Goal: Find contact information: Find contact information

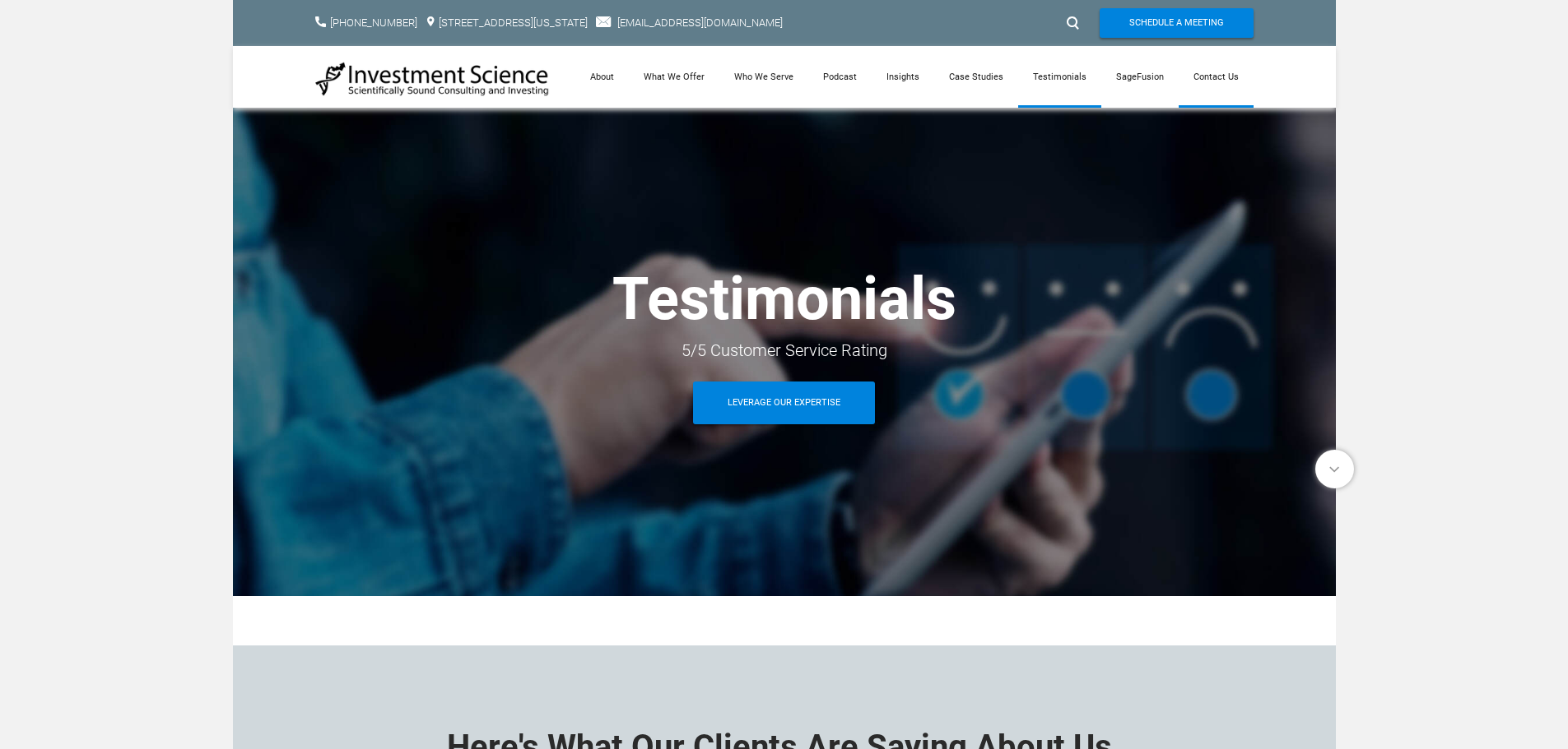
click at [1209, 76] on link "Contact Us" at bounding box center [1216, 76] width 75 height 62
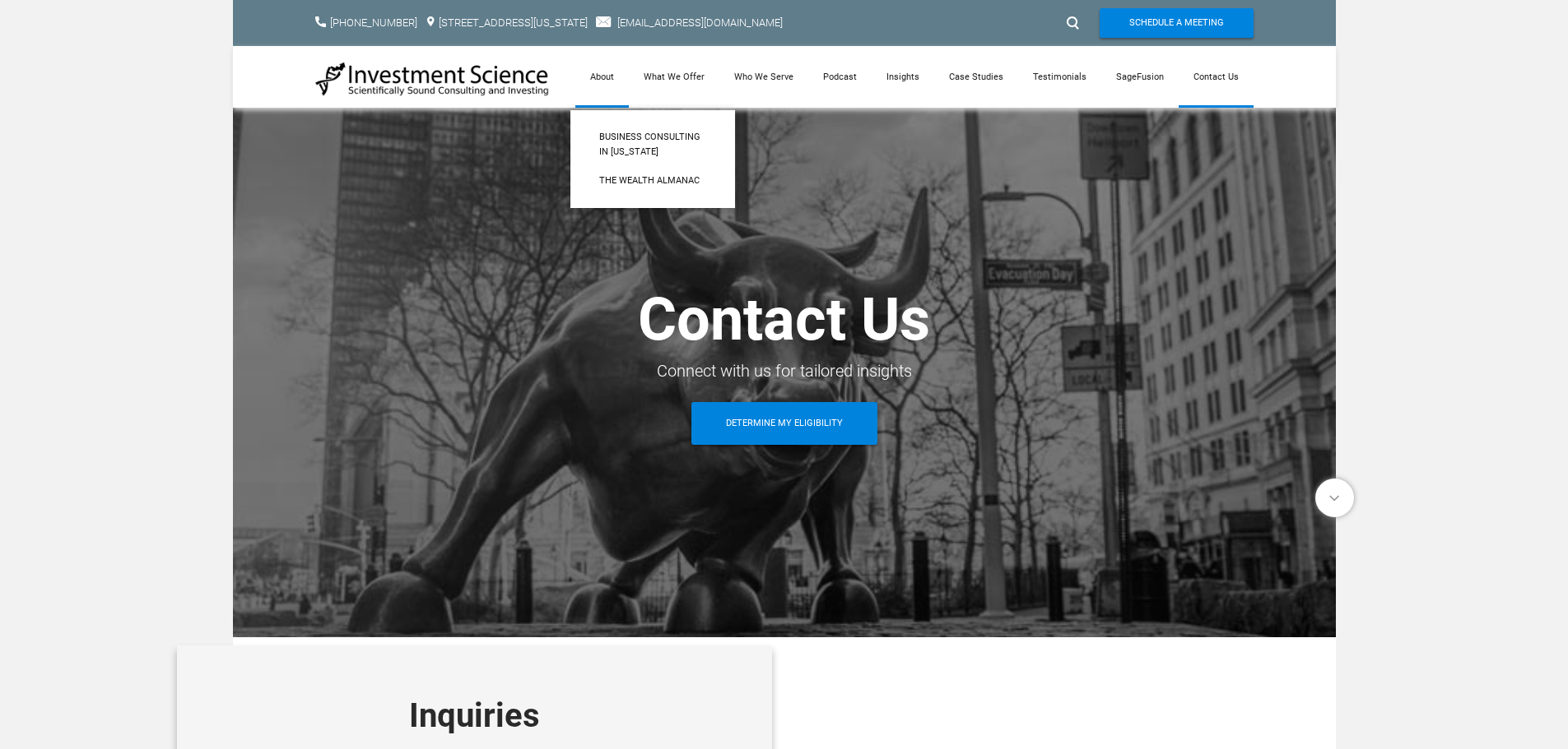
click at [599, 68] on link "About" at bounding box center [602, 76] width 53 height 62
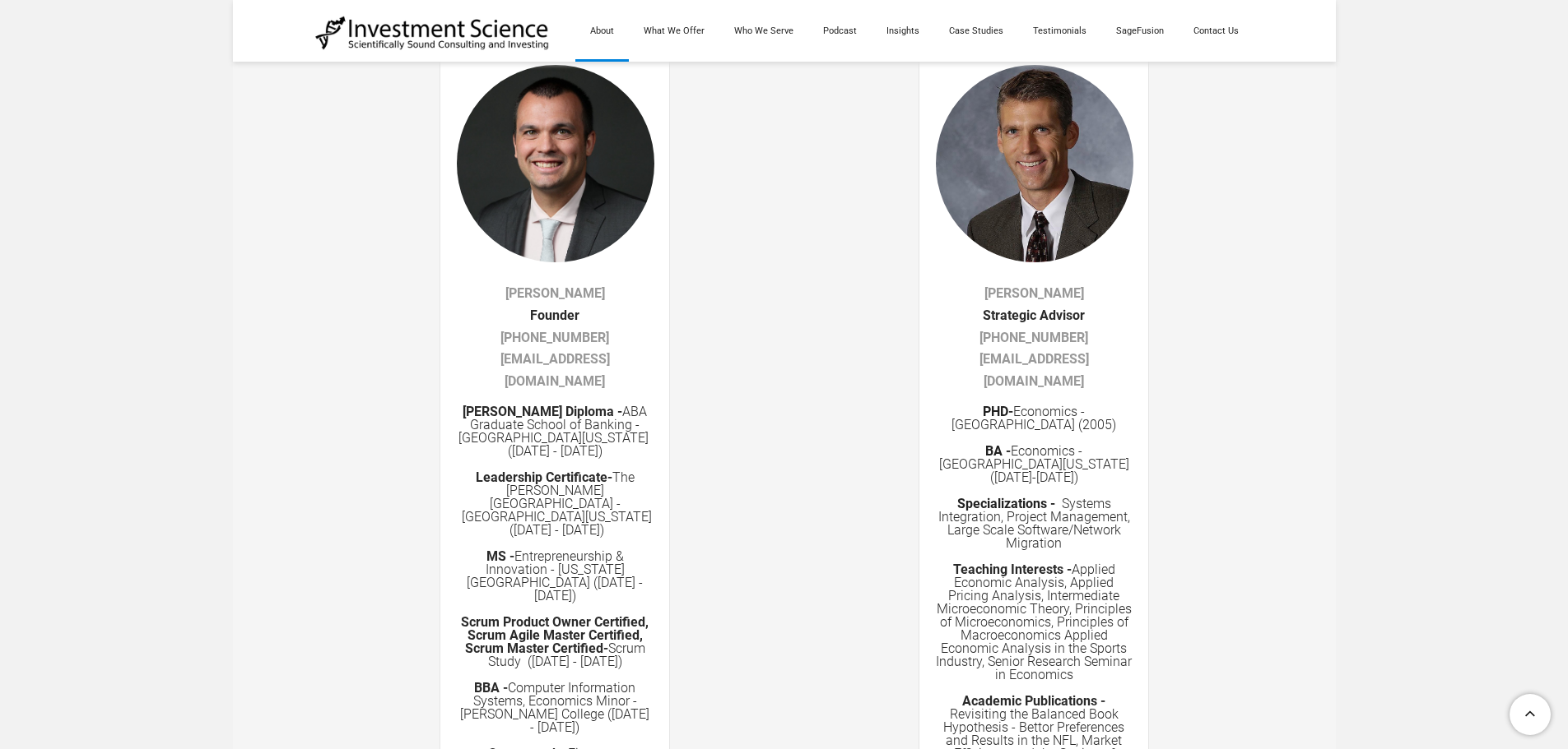
scroll to position [2714, 0]
